Goal: Task Accomplishment & Management: Manage account settings

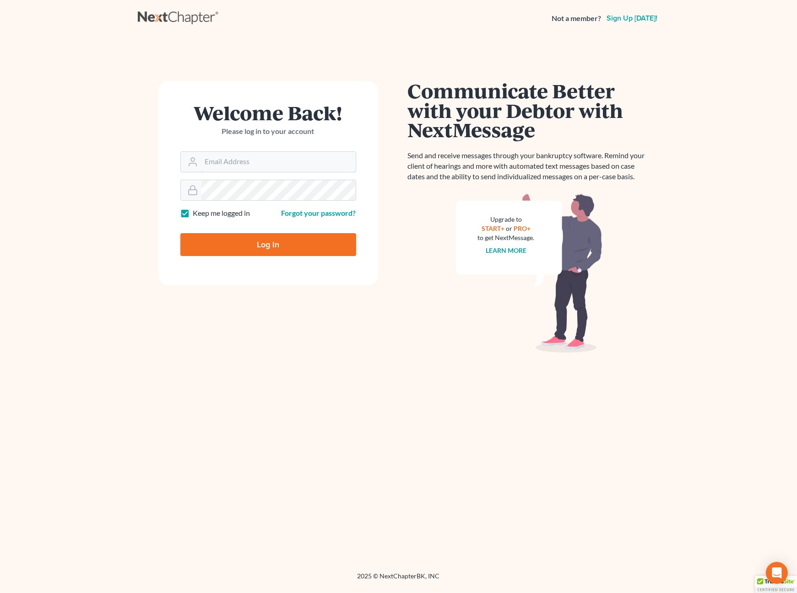
type input "[PERSON_NAME][EMAIL_ADDRESS][DOMAIN_NAME]"
click at [253, 243] on input "Log In" at bounding box center [268, 244] width 176 height 23
type input "Thinking..."
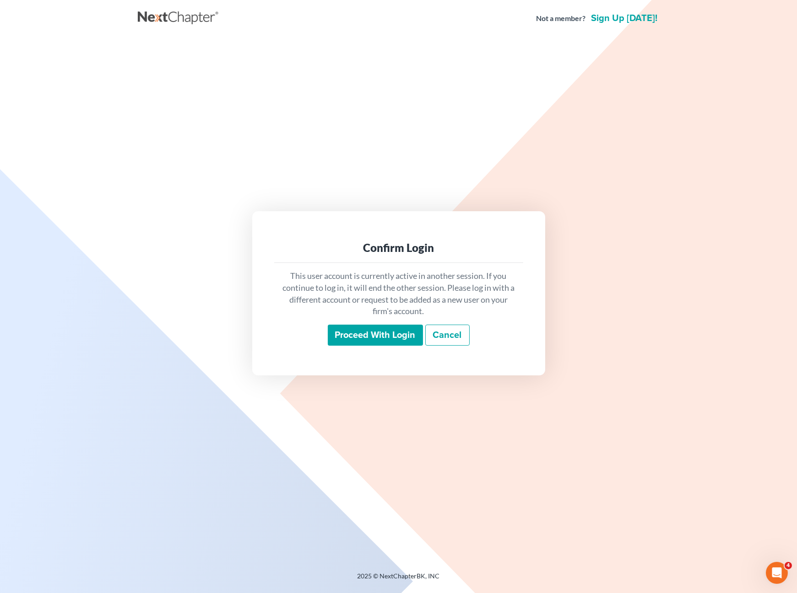
click at [364, 335] on input "Proceed with login" at bounding box center [375, 335] width 95 height 21
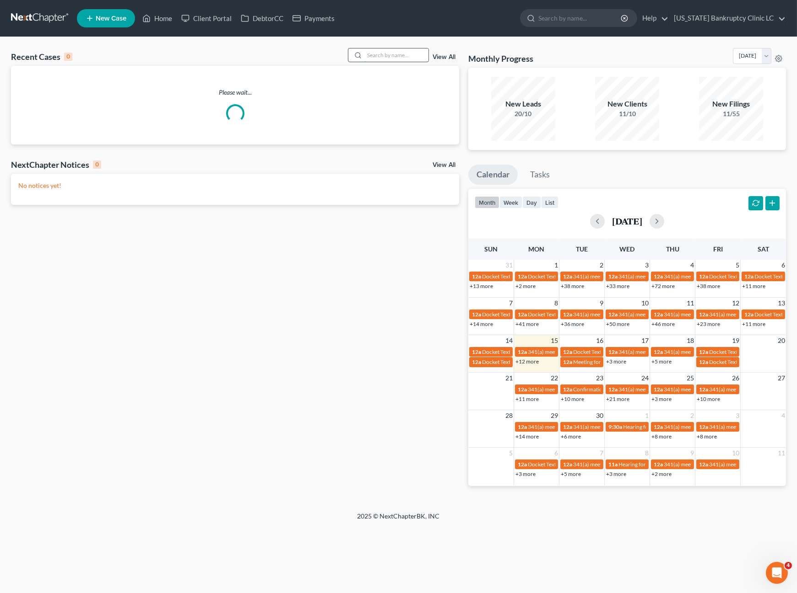
click at [381, 56] on input "search" at bounding box center [396, 54] width 64 height 13
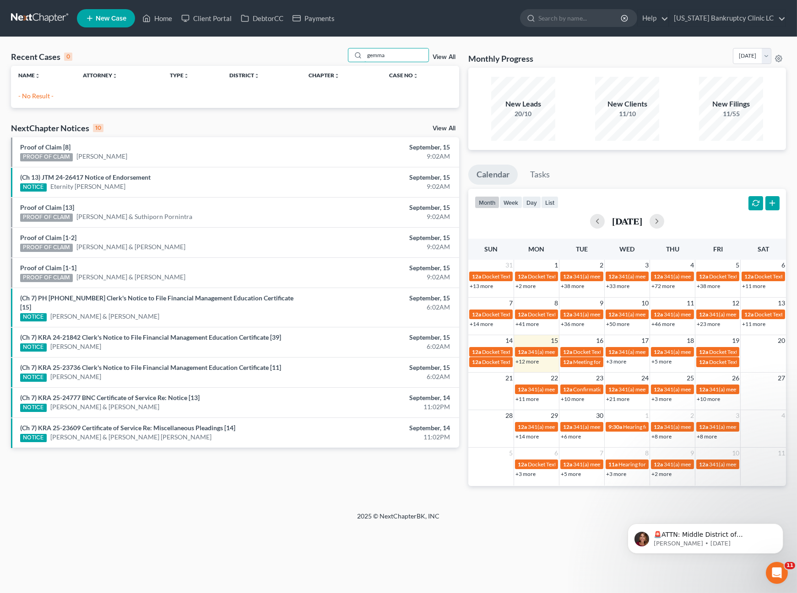
click at [278, 39] on div "Recent Cases 0 gemma View All Name unfold_more expand_more expand_less Attorney…" at bounding box center [398, 274] width 797 height 475
type input "hedges"
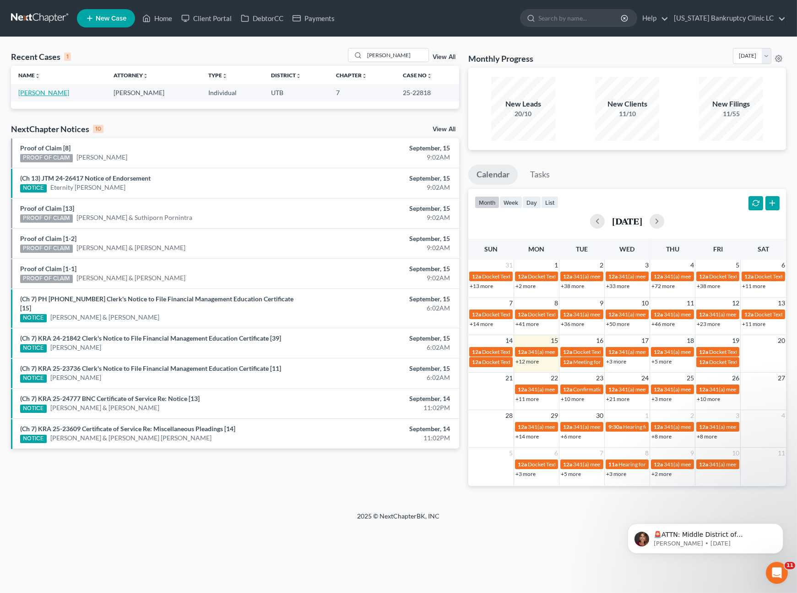
click at [50, 95] on link "Hedges, Rebecca" at bounding box center [43, 93] width 51 height 8
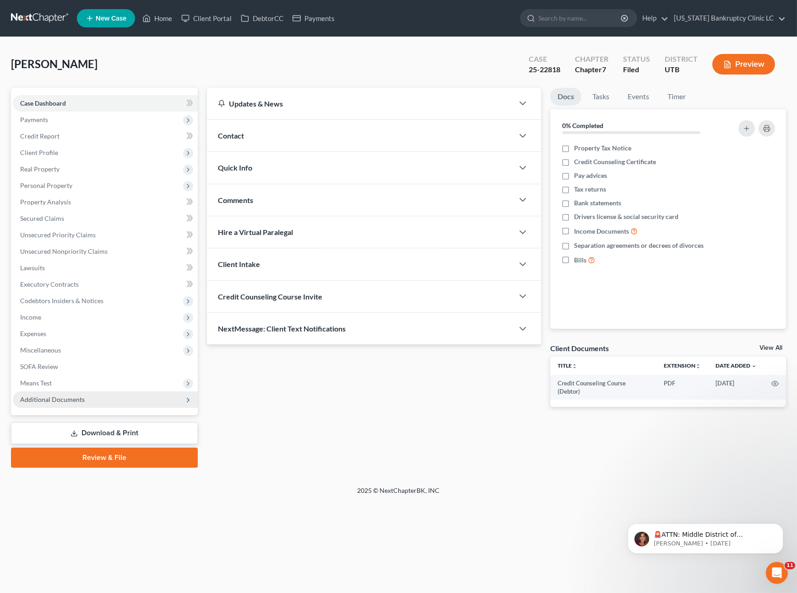
click at [85, 406] on span "Additional Documents" at bounding box center [105, 400] width 185 height 16
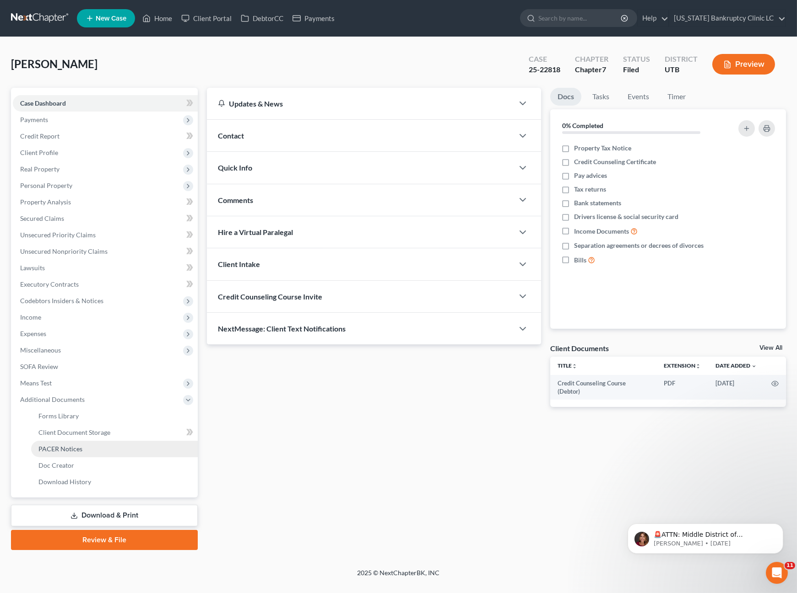
click at [69, 446] on span "PACER Notices" at bounding box center [60, 449] width 44 height 8
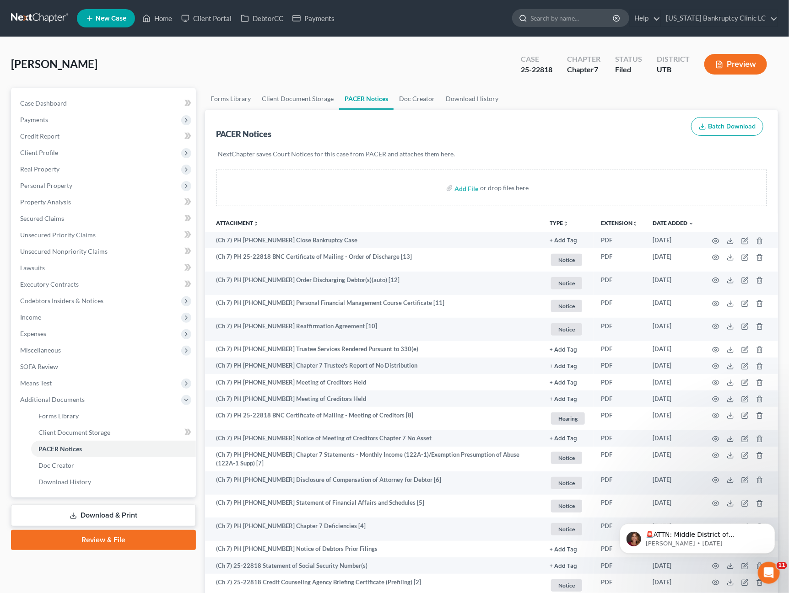
click at [588, 15] on input "search" at bounding box center [572, 18] width 84 height 17
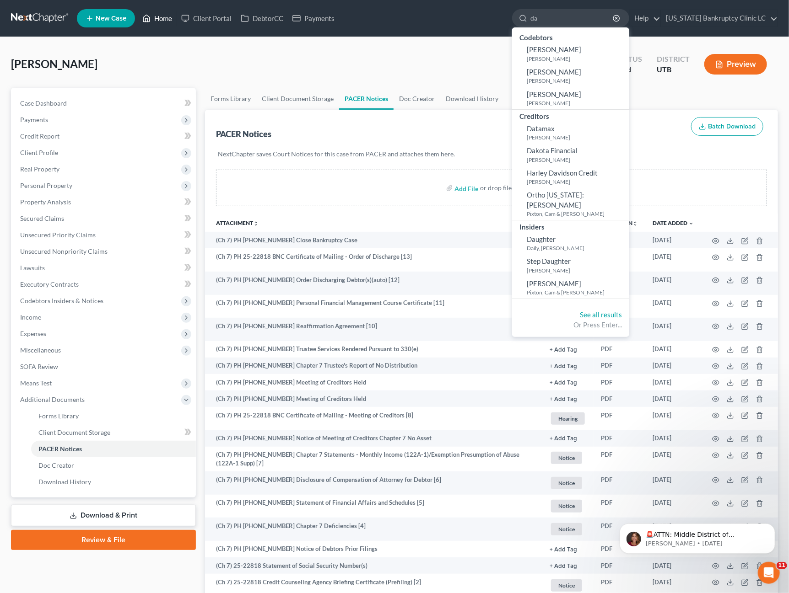
type input "da"
click at [156, 17] on link "Home" at bounding box center [157, 18] width 39 height 16
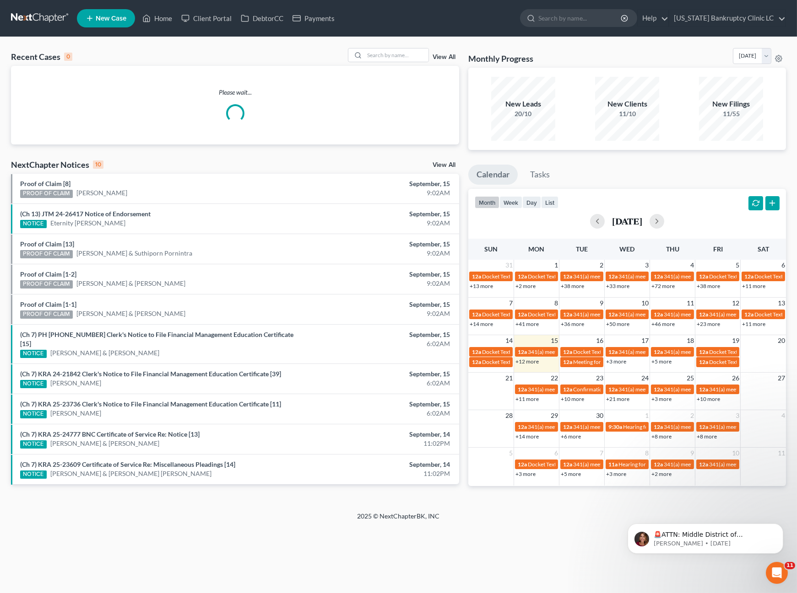
click at [389, 45] on div "Recent Cases 0 View All Please wait... NextChapter Notices 10 View All Proof of…" at bounding box center [398, 274] width 797 height 475
click at [389, 52] on input "search" at bounding box center [396, 54] width 64 height 13
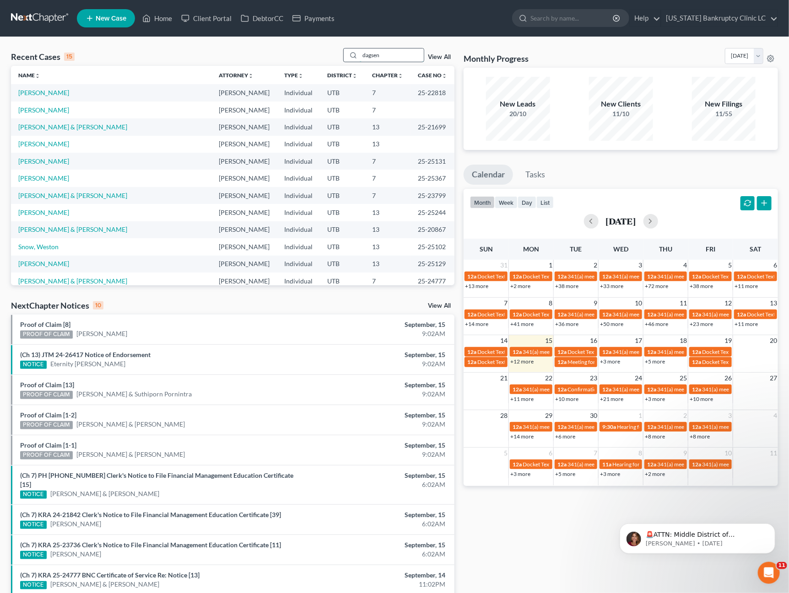
type input "dagsen"
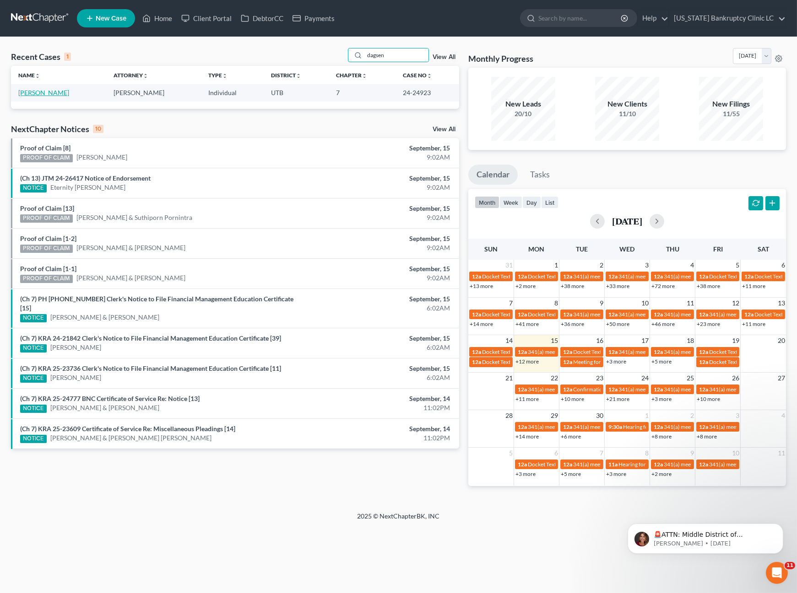
click at [34, 94] on link "Dagsen, Brett" at bounding box center [43, 93] width 51 height 8
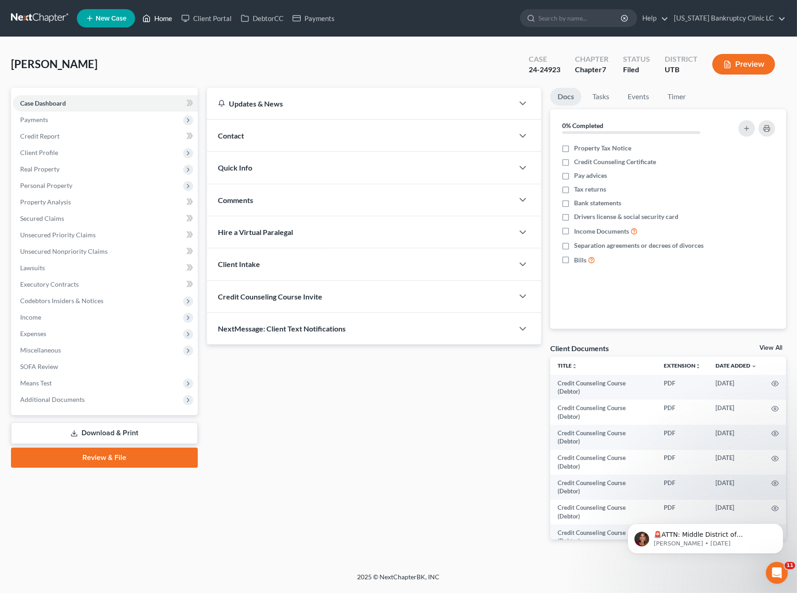
click at [157, 20] on link "Home" at bounding box center [157, 18] width 39 height 16
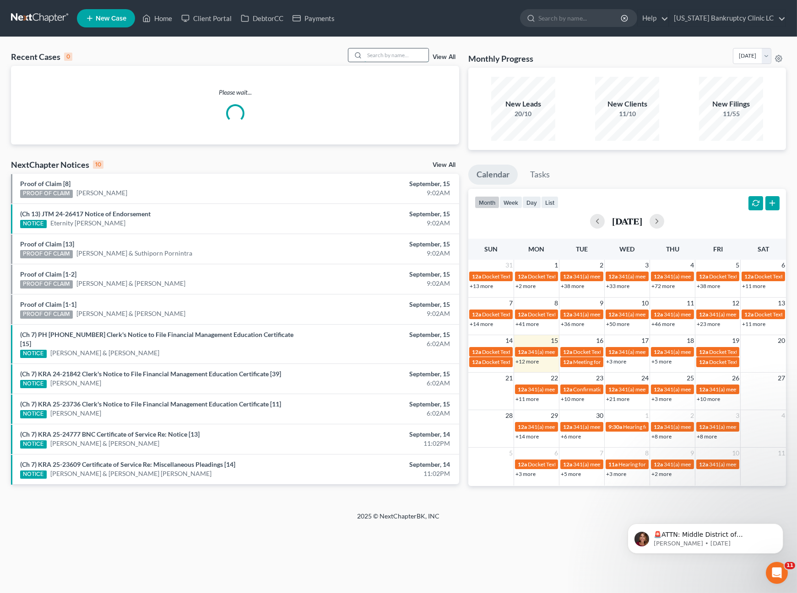
click at [395, 52] on input "search" at bounding box center [396, 54] width 64 height 13
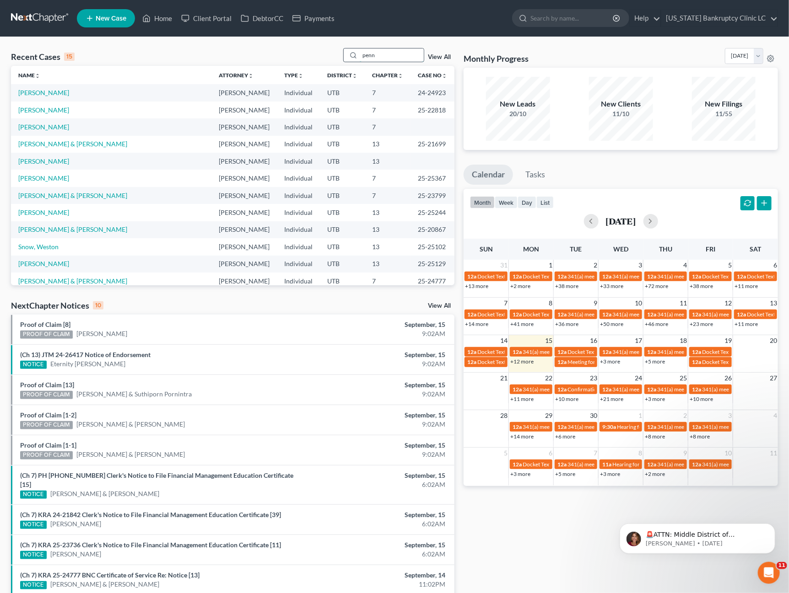
type input "penn"
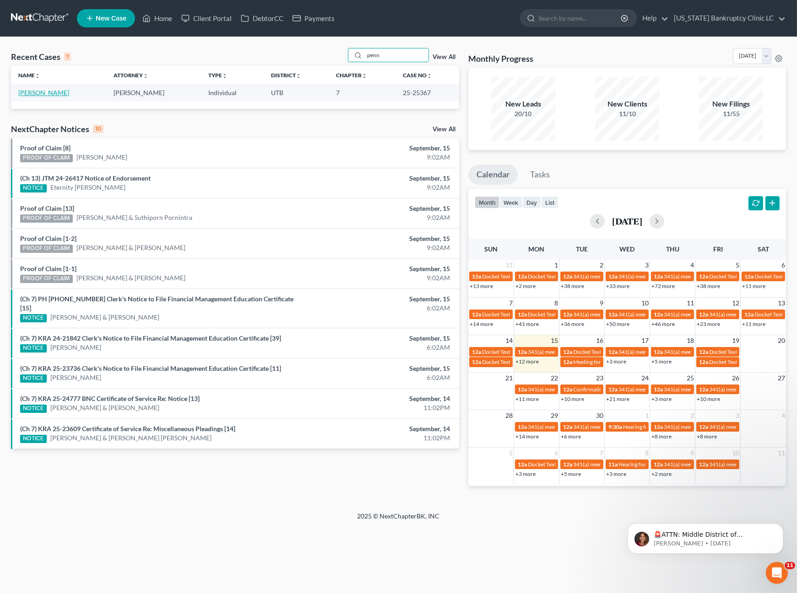
click at [28, 94] on link "Penn, William" at bounding box center [43, 93] width 51 height 8
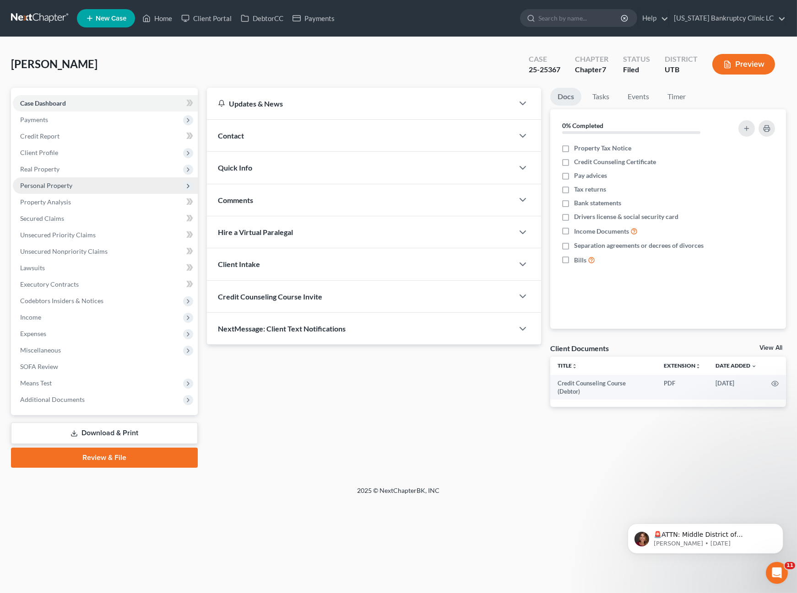
click at [53, 185] on span "Personal Property" at bounding box center [46, 186] width 52 height 8
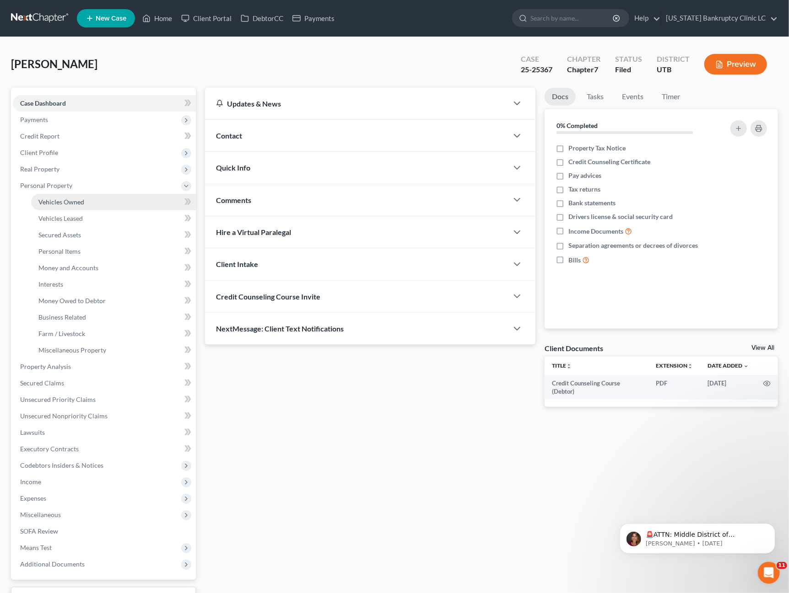
click at [68, 201] on span "Vehicles Owned" at bounding box center [61, 202] width 46 height 8
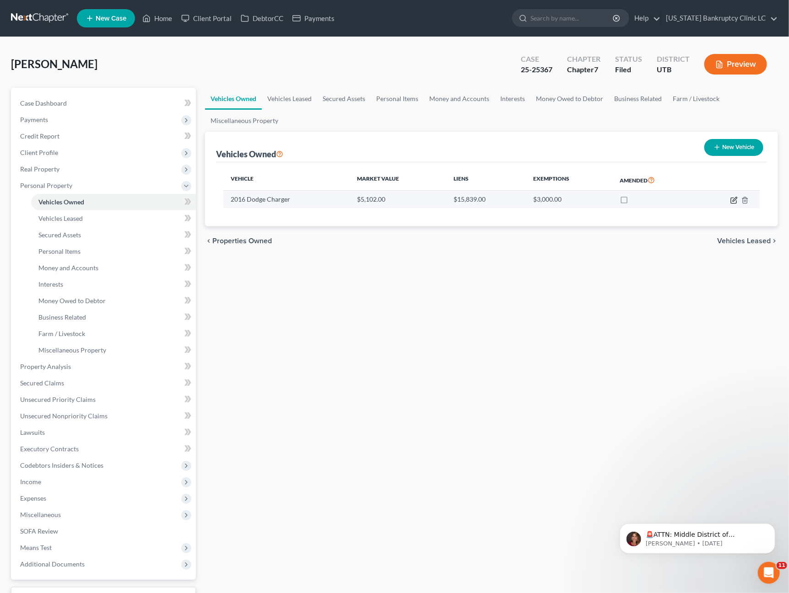
click at [731, 197] on icon "button" at bounding box center [733, 200] width 7 height 7
select select "0"
select select "10"
select select "2"
select select "0"
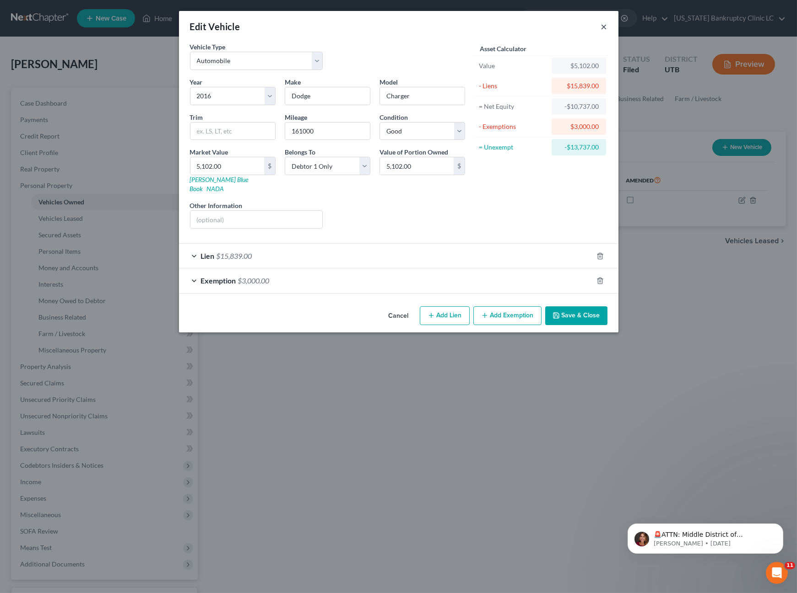
click at [601, 24] on button "×" at bounding box center [604, 26] width 6 height 11
